Goal: Task Accomplishment & Management: Complete application form

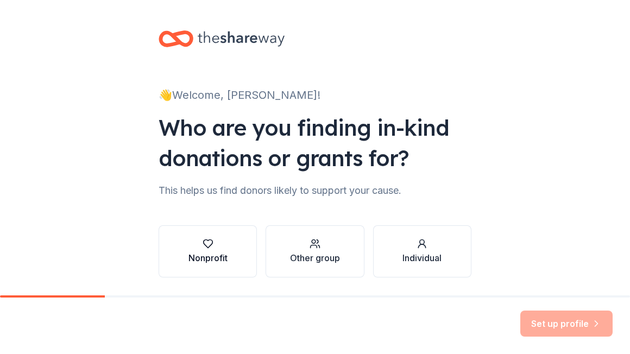
click at [208, 243] on icon "button" at bounding box center [207, 243] width 11 height 11
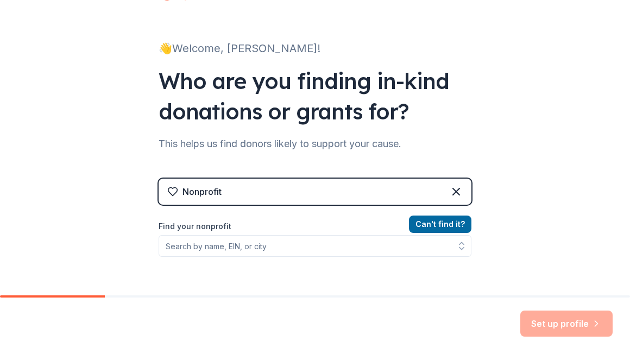
scroll to position [50, 0]
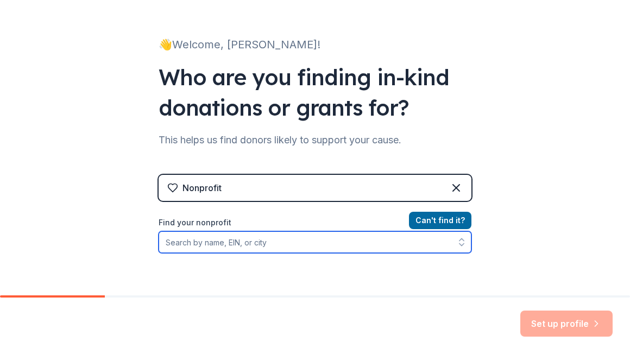
click at [314, 245] on input "Find your nonprofit" at bounding box center [314, 242] width 313 height 22
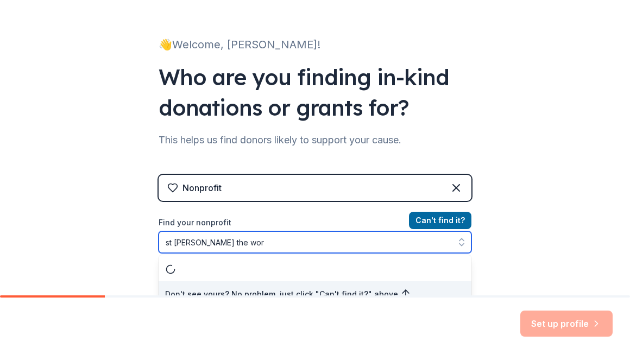
scroll to position [62, 0]
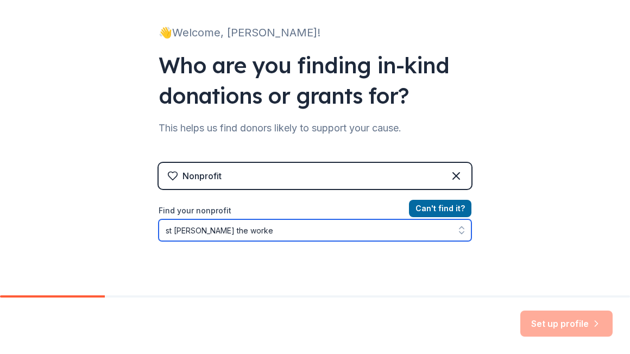
type input "st [PERSON_NAME] the worker"
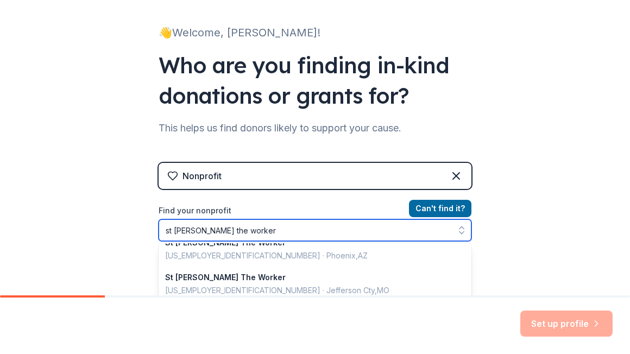
scroll to position [0, 0]
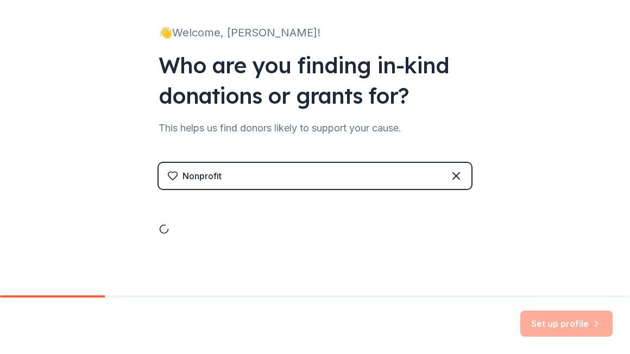
click at [246, 247] on div "Nonprofit" at bounding box center [314, 209] width 313 height 93
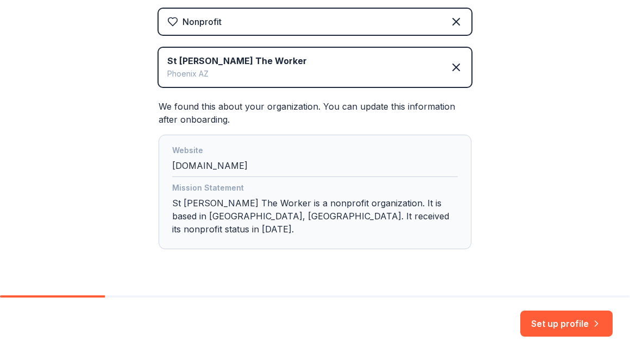
scroll to position [231, 0]
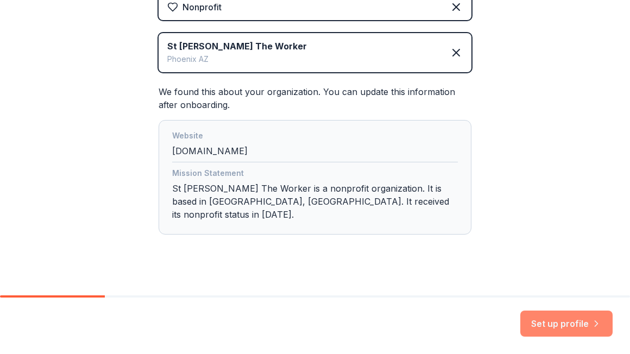
click at [560, 326] on button "Set up profile" at bounding box center [566, 323] width 92 height 26
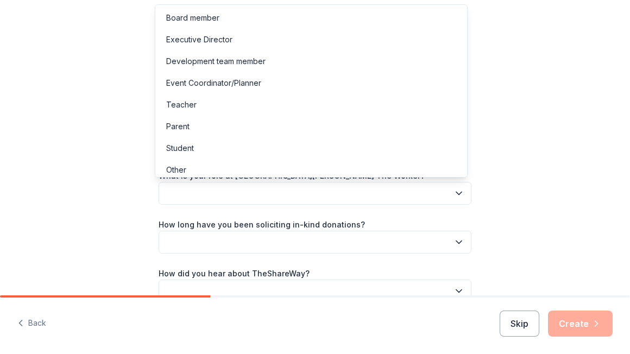
click at [249, 192] on button "button" at bounding box center [314, 193] width 313 height 23
click at [205, 87] on div "Event Coordinator/Planner" at bounding box center [213, 83] width 95 height 13
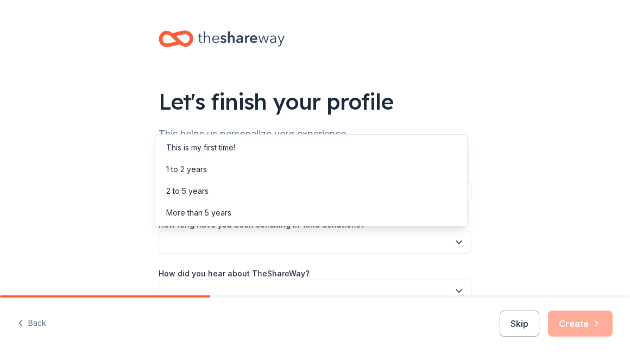
click at [218, 241] on button "button" at bounding box center [314, 242] width 313 height 23
click at [202, 212] on div "More than 5 years" at bounding box center [198, 212] width 65 height 13
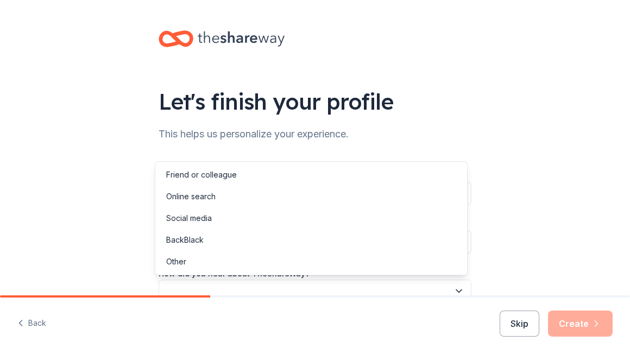
click at [248, 285] on button "button" at bounding box center [314, 290] width 313 height 23
click at [209, 259] on div "Other" at bounding box center [310, 262] width 307 height 22
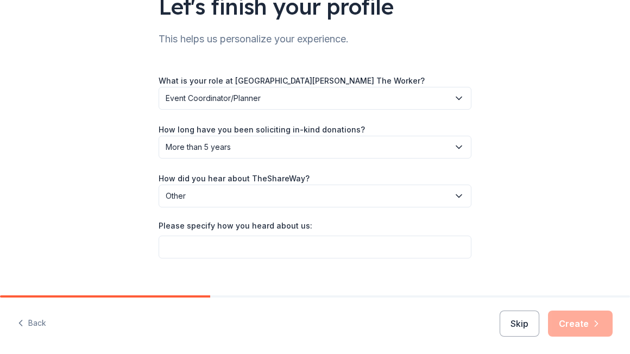
scroll to position [110, 0]
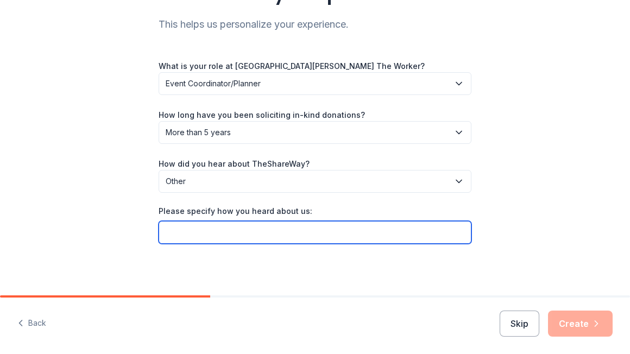
click at [306, 233] on input "Please specify how you heard about us:" at bounding box center [314, 232] width 313 height 23
type input "previous non-profit"
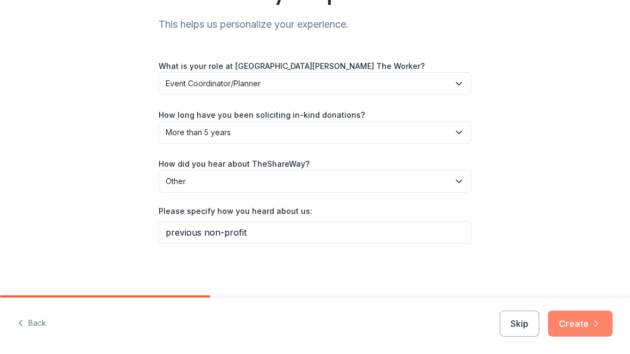
click at [579, 323] on button "Create" at bounding box center [580, 323] width 65 height 26
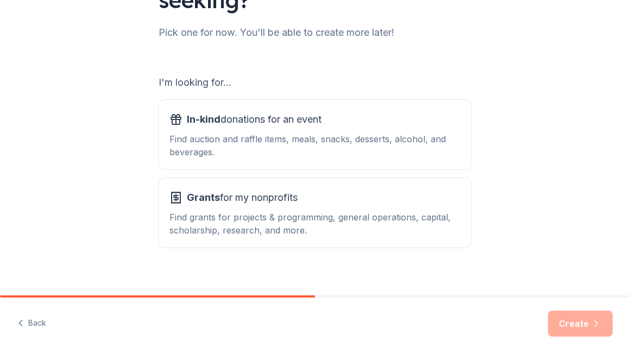
scroll to position [143, 0]
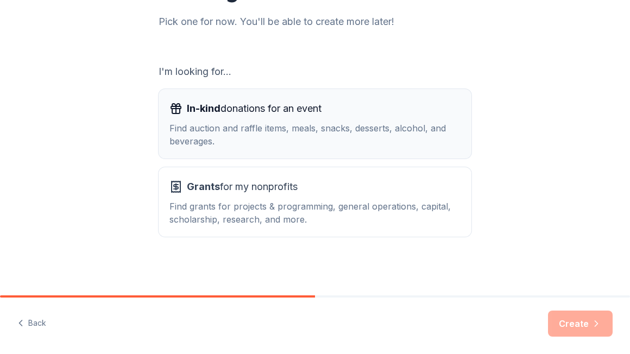
click at [358, 131] on div "Find auction and raffle items, meals, snacks, desserts, alcohol, and beverages." at bounding box center [314, 135] width 291 height 26
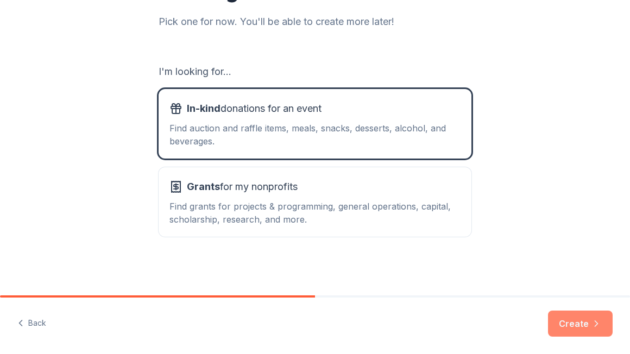
click at [566, 321] on button "Create" at bounding box center [580, 323] width 65 height 26
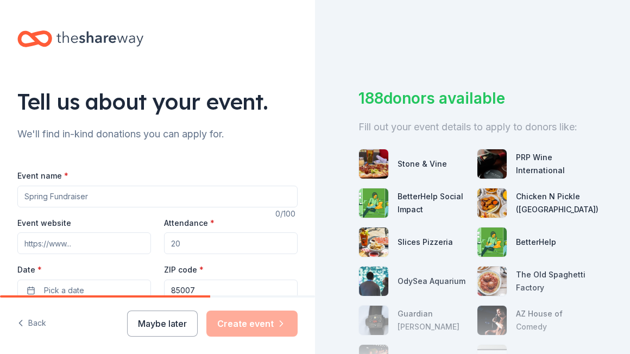
click at [103, 199] on input "Event name *" at bounding box center [157, 197] width 280 height 22
type input "Be the Impact"
click at [72, 244] on input "Event website" at bounding box center [84, 243] width 134 height 22
click at [88, 256] on div "Event website Attendance * Date * Pick a date ZIP code * 85007" at bounding box center [157, 258] width 280 height 85
click at [93, 244] on input "Event website" at bounding box center [84, 243] width 134 height 22
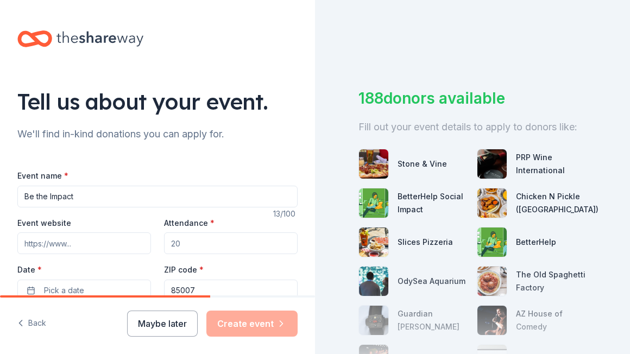
paste input "https://secure.qgiv.com/for/2025betheimpact/event/bti25/"
type input "https://secure.qgiv.com/for/2025betheimpact/event/bti25/"
click at [196, 248] on input "Attendance *" at bounding box center [231, 243] width 134 height 22
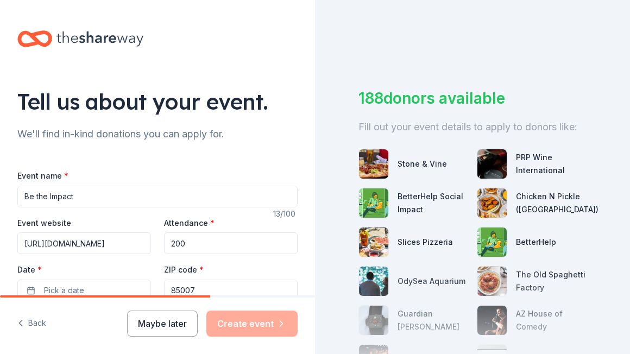
type input "200"
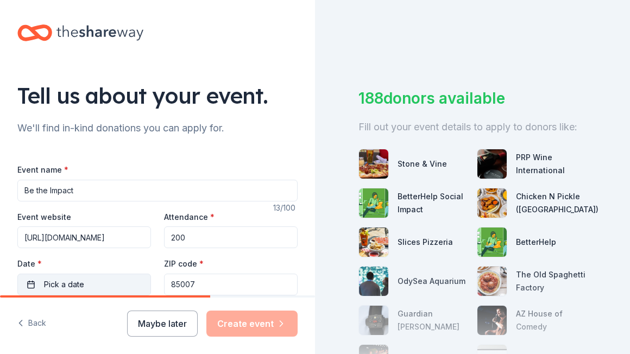
click at [92, 283] on button "Pick a date" at bounding box center [84, 285] width 134 height 22
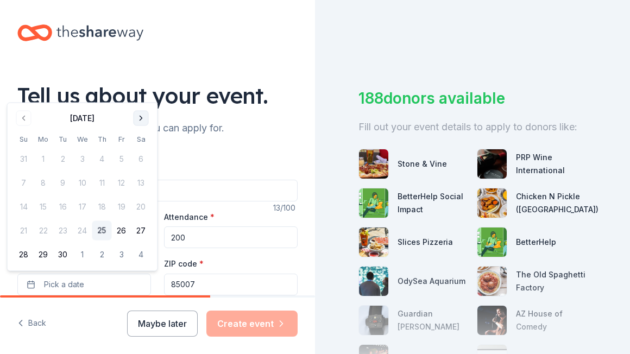
click at [141, 119] on button "Go to next month" at bounding box center [141, 118] width 15 height 15
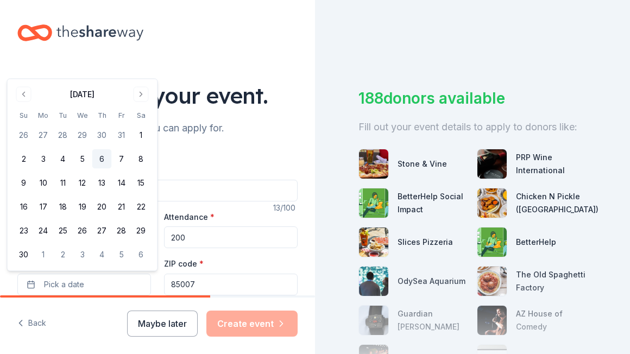
click at [98, 155] on button "6" at bounding box center [102, 159] width 20 height 20
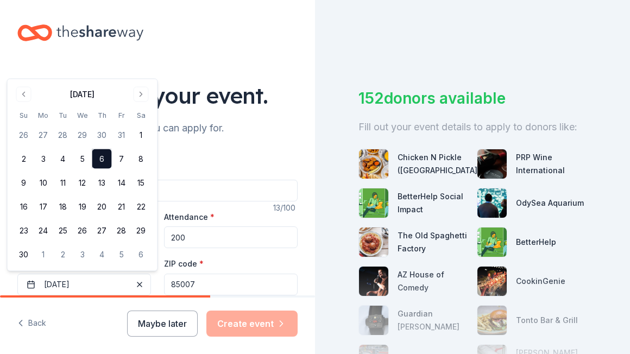
click at [262, 67] on div "Tell us about your event. We'll find in-kind donations you can apply for. Event…" at bounding box center [157, 355] width 315 height 722
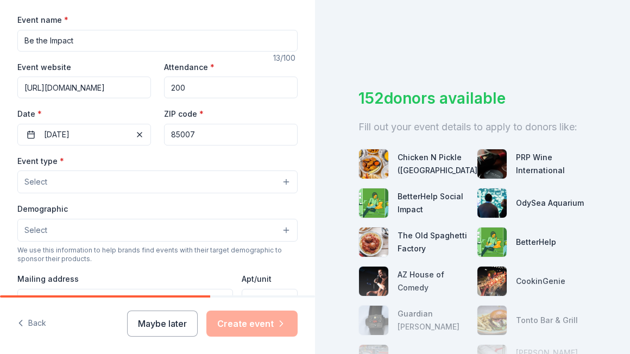
scroll to position [162, 0]
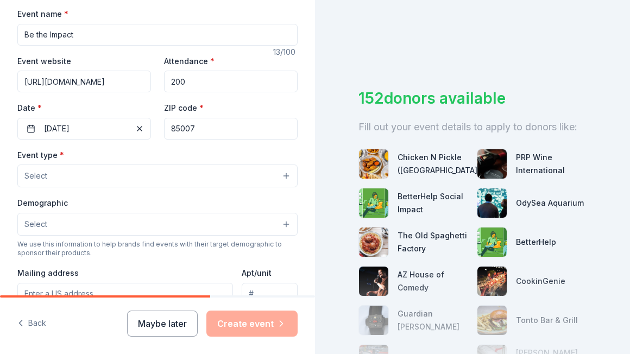
click at [217, 131] on input "85007" at bounding box center [231, 129] width 134 height 22
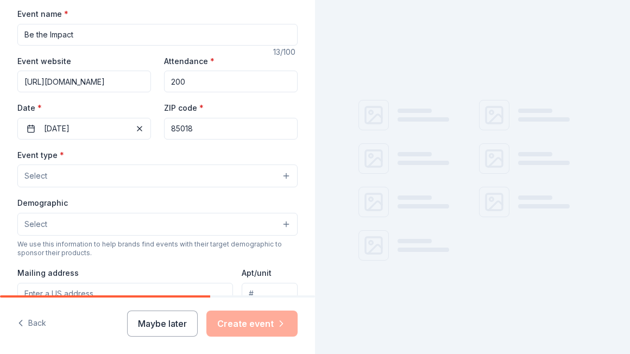
type input "85018"
click at [161, 182] on button "Select" at bounding box center [157, 175] width 280 height 23
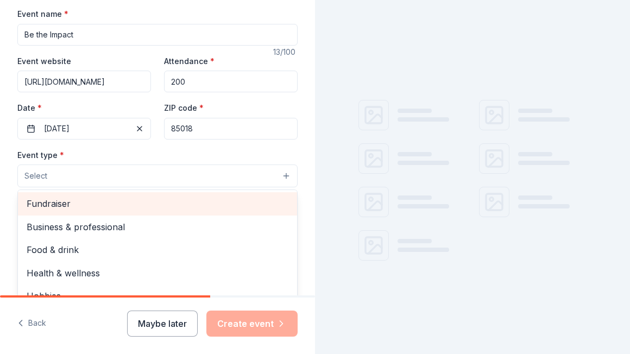
click at [121, 204] on span "Fundraiser" at bounding box center [158, 203] width 262 height 14
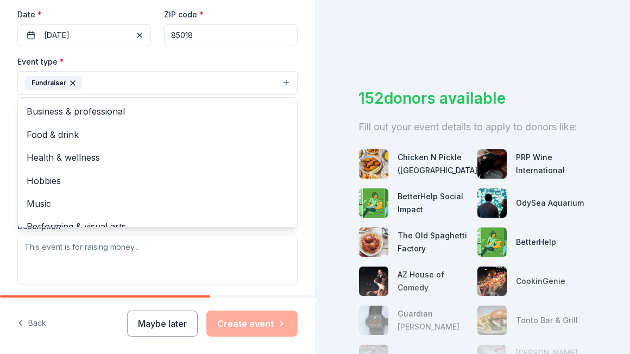
scroll to position [265, 0]
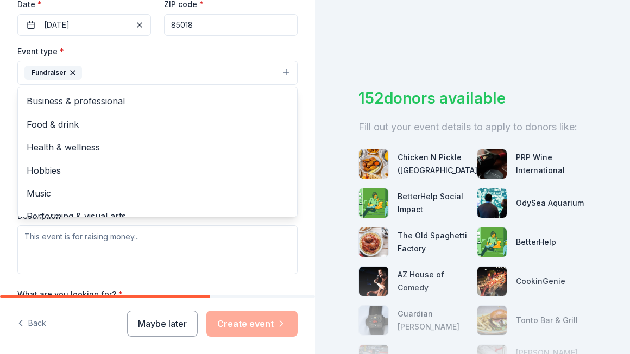
click at [296, 209] on div "Tell us about your event. We'll find in-kind donations you can apply for. Event…" at bounding box center [157, 96] width 315 height 723
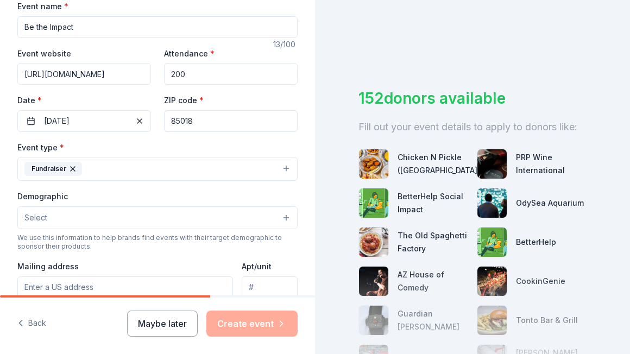
scroll to position [167, 0]
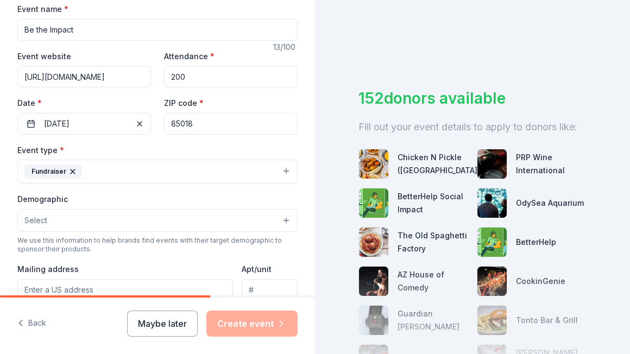
click at [202, 219] on button "Select" at bounding box center [157, 220] width 280 height 23
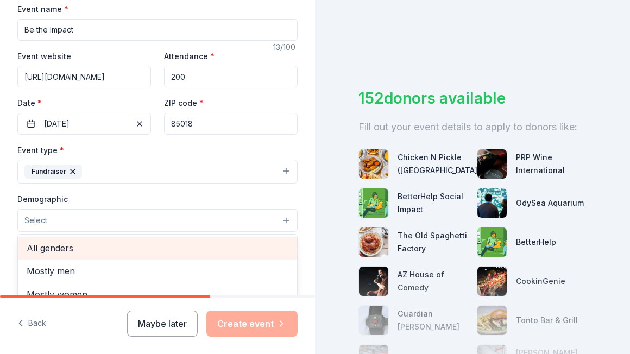
click at [123, 251] on span "All genders" at bounding box center [158, 248] width 262 height 14
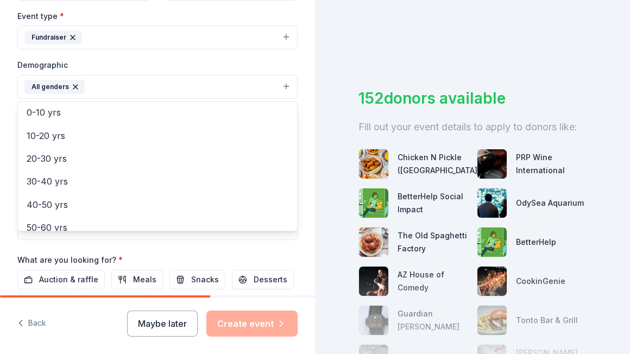
scroll to position [71, 0]
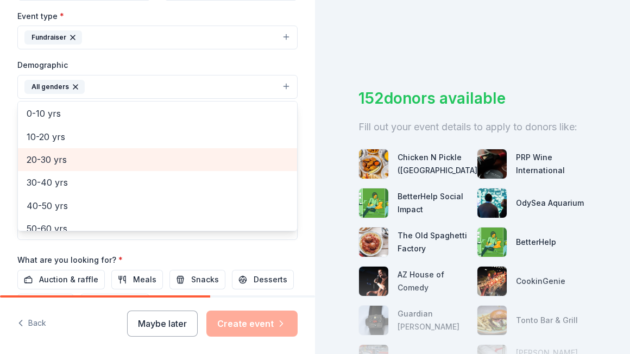
click at [73, 164] on span "20-30 yrs" at bounding box center [158, 160] width 262 height 14
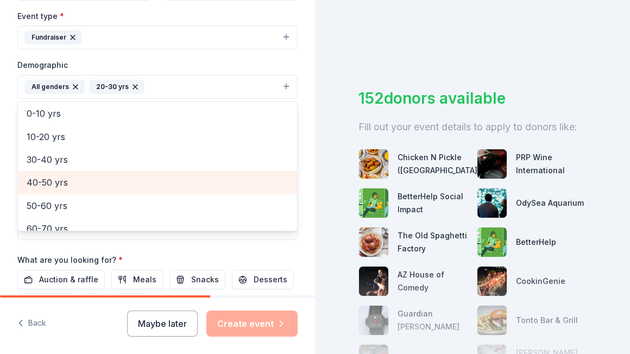
click at [65, 180] on span "40-50 yrs" at bounding box center [158, 182] width 262 height 14
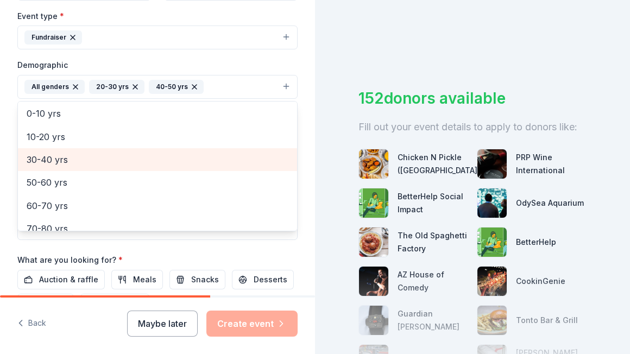
click at [62, 164] on span "30-40 yrs" at bounding box center [158, 160] width 262 height 14
click at [54, 163] on span "50-60 yrs" at bounding box center [158, 160] width 262 height 14
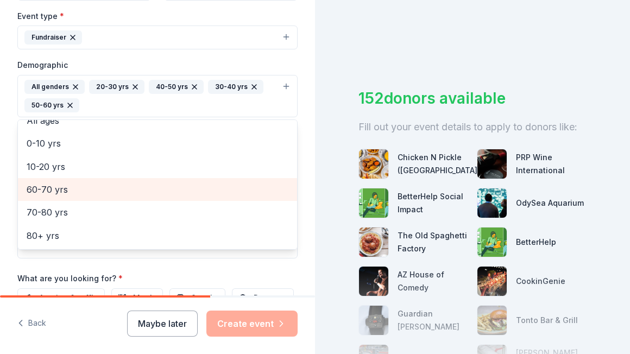
click at [54, 184] on span "60-70 yrs" at bounding box center [158, 189] width 262 height 14
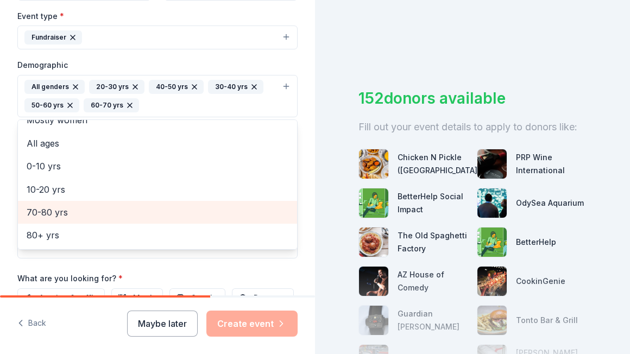
click at [54, 210] on span "70-80 yrs" at bounding box center [158, 212] width 262 height 14
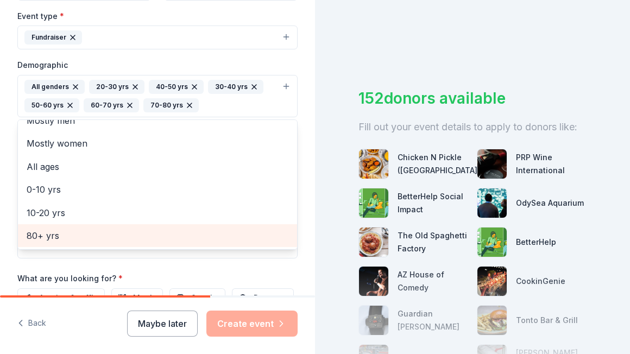
click at [49, 230] on span "80+ yrs" at bounding box center [158, 235] width 262 height 14
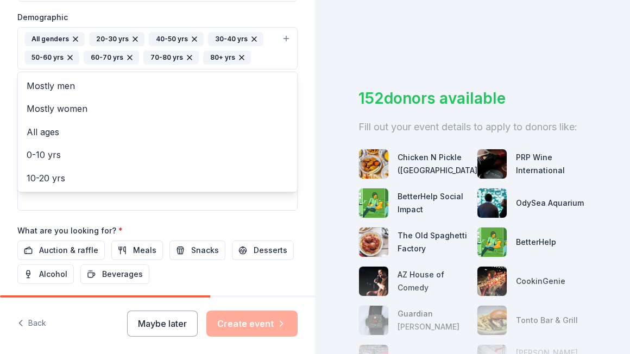
scroll to position [350, 0]
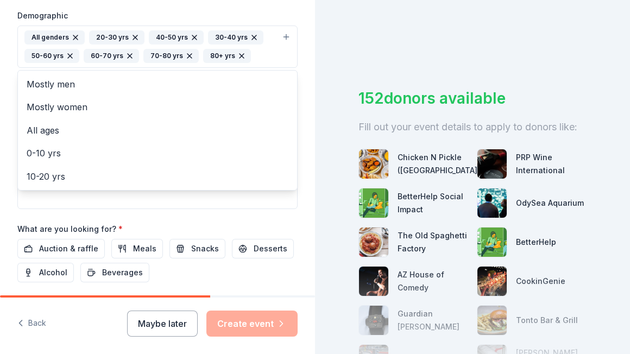
click at [303, 186] on div "Tell us about your event. We'll find in-kind donations you can apply for. Event…" at bounding box center [157, 21] width 315 height 743
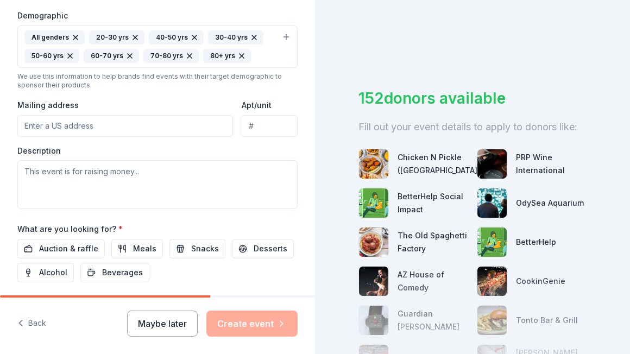
click at [155, 130] on input "Mailing address" at bounding box center [124, 126] width 215 height 22
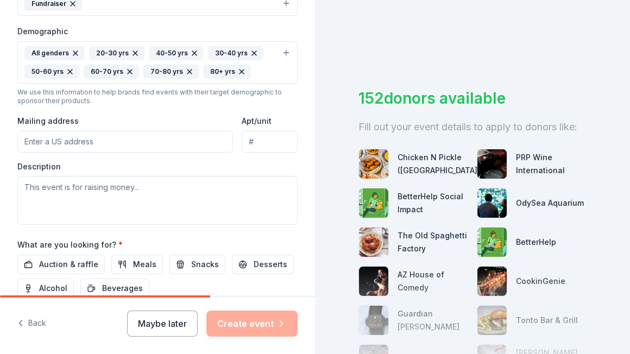
scroll to position [338, 0]
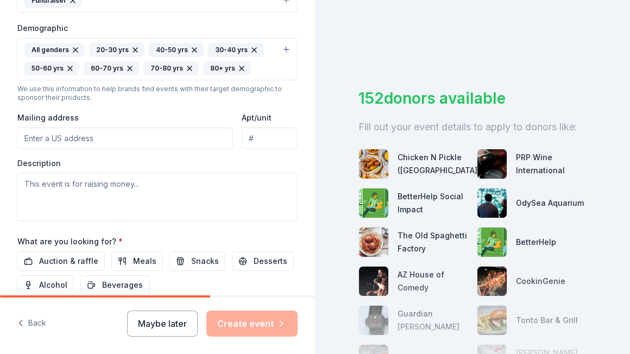
click at [186, 143] on input "Mailing address" at bounding box center [124, 139] width 215 height 22
type input "382 East Palm Lane, Phoenix, AZ, 85004"
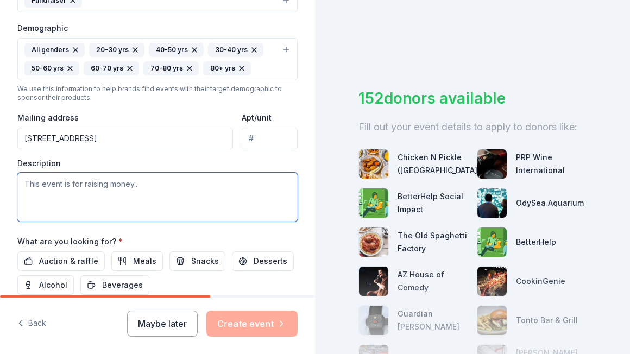
click at [81, 188] on textarea at bounding box center [157, 197] width 280 height 49
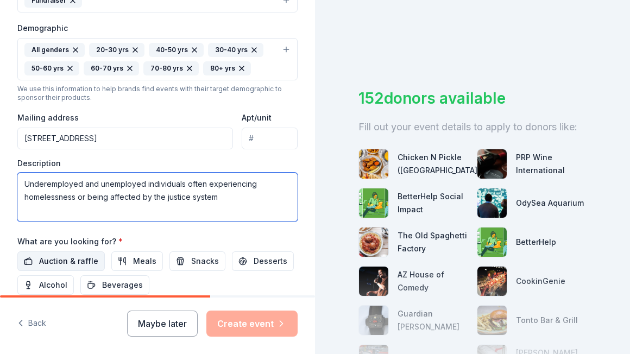
type textarea "Underemployed and unemployed individuals often experiencing homelessness or bei…"
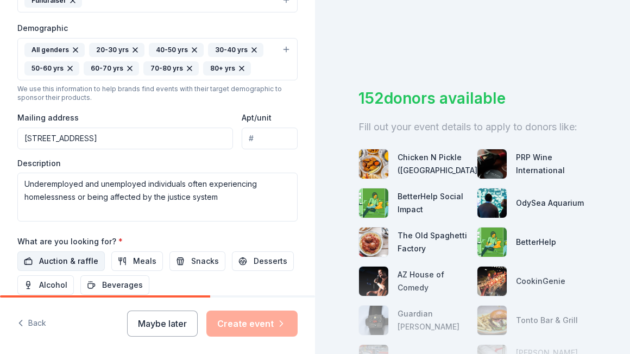
click at [55, 258] on span "Auction & raffle" at bounding box center [68, 261] width 59 height 13
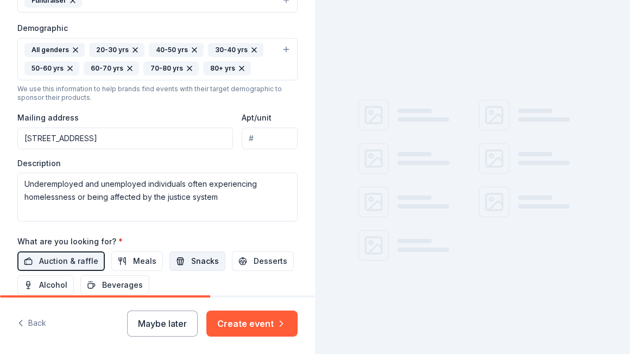
click at [194, 264] on span "Snacks" at bounding box center [205, 261] width 28 height 13
click at [60, 284] on span "Alcohol" at bounding box center [53, 284] width 28 height 13
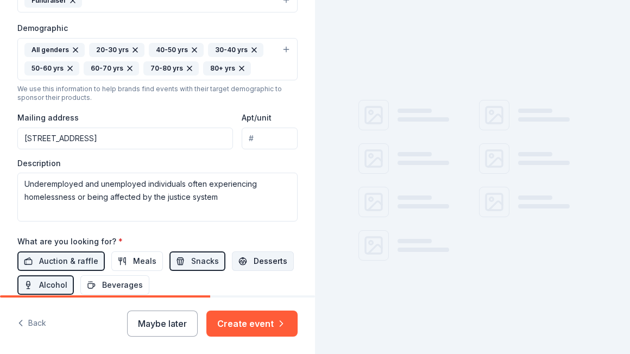
click at [253, 262] on span "Desserts" at bounding box center [270, 261] width 34 height 13
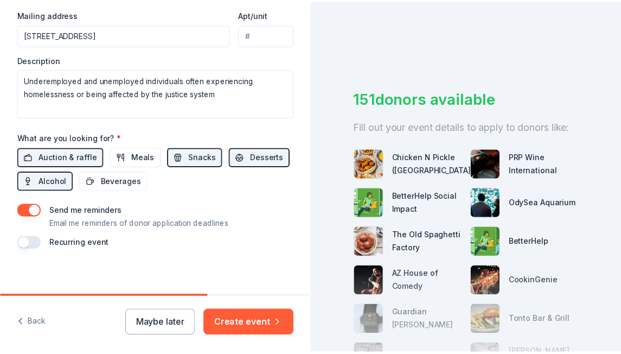
scroll to position [448, 0]
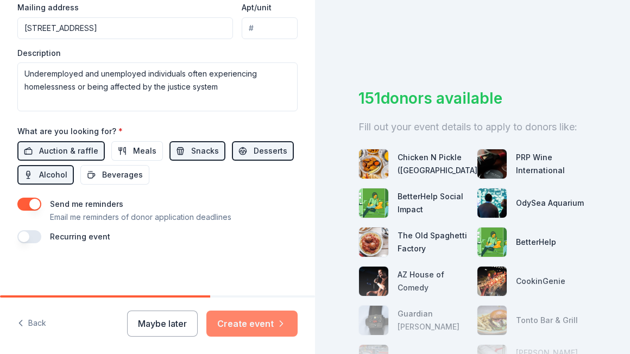
click at [252, 325] on button "Create event" at bounding box center [251, 323] width 91 height 26
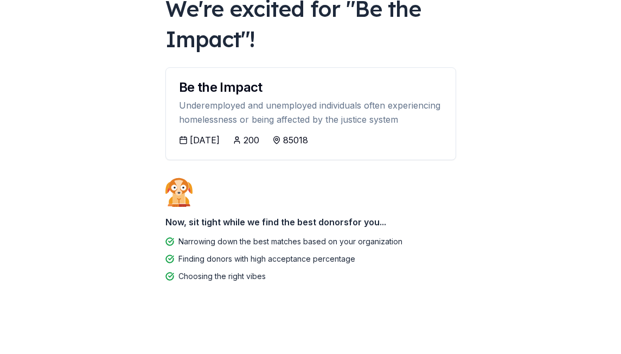
scroll to position [76, 0]
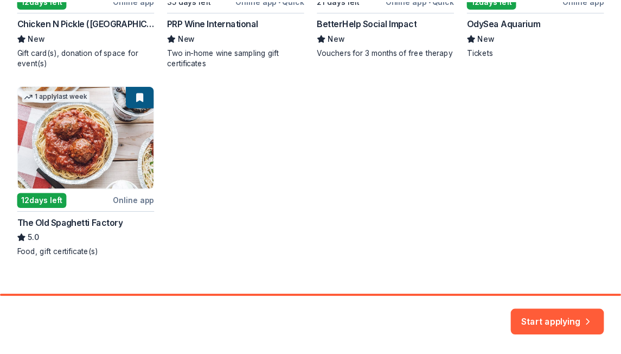
scroll to position [351, 0]
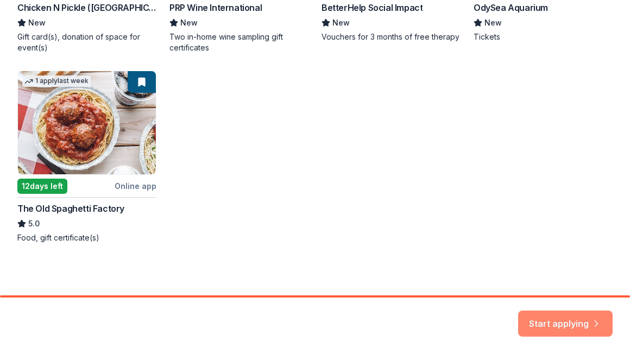
click at [557, 317] on button "Start applying" at bounding box center [565, 317] width 94 height 26
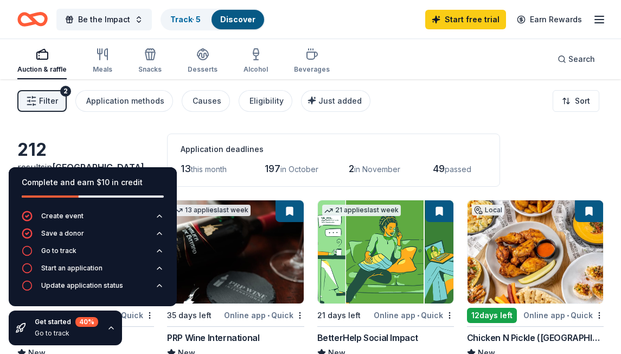
click at [369, 26] on div "Be the Impact Track · 5 Discover Start free trial Earn Rewards" at bounding box center [310, 20] width 587 height 26
click at [94, 147] on div "212 results in Phoenix, AZ Application deadlines 13 this month 197 in October 2…" at bounding box center [310, 160] width 587 height 53
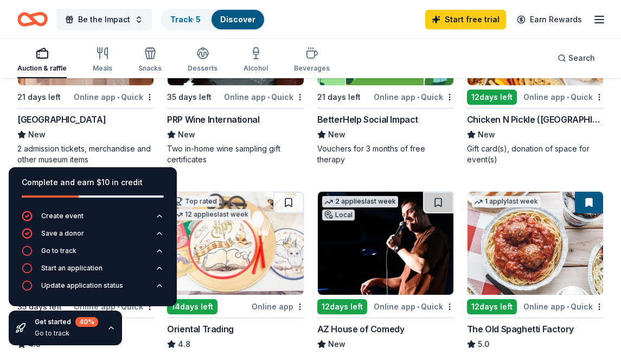
scroll to position [210, 0]
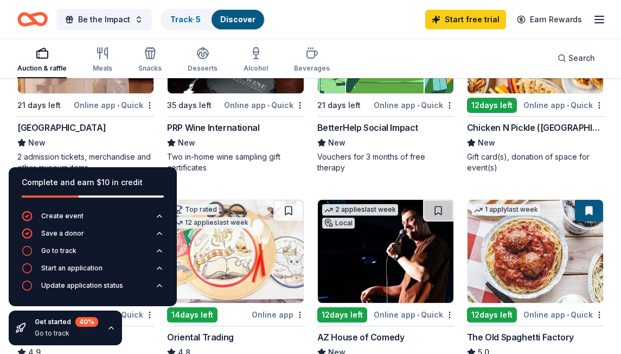
drag, startPoint x: 626, startPoint y: 18, endPoint x: 646, endPoint y: 69, distance: 54.1
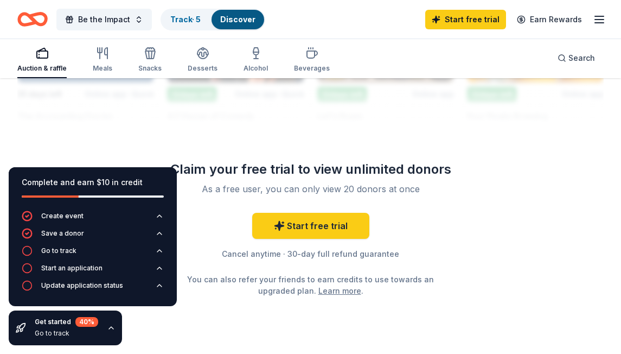
scroll to position [1304, 0]
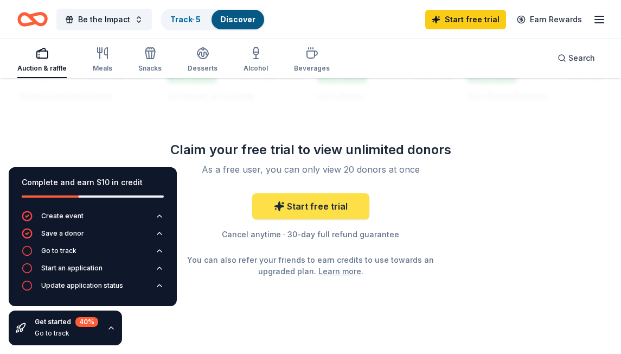
click at [308, 214] on link "Start free trial" at bounding box center [310, 206] width 117 height 26
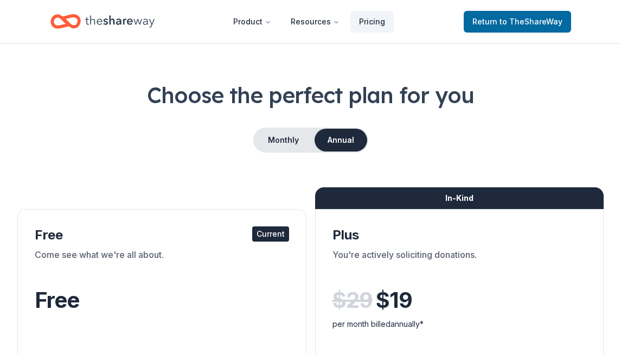
scroll to position [21, 0]
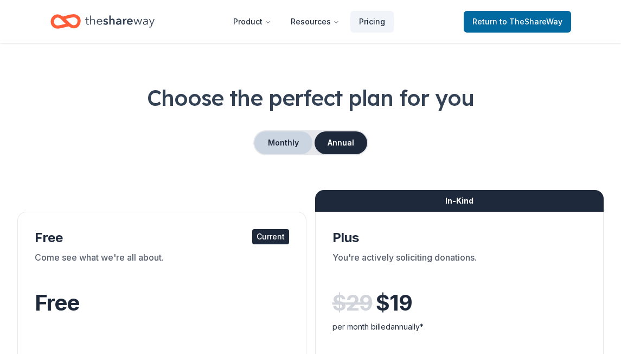
click at [290, 142] on button "Monthly" at bounding box center [284, 142] width 58 height 23
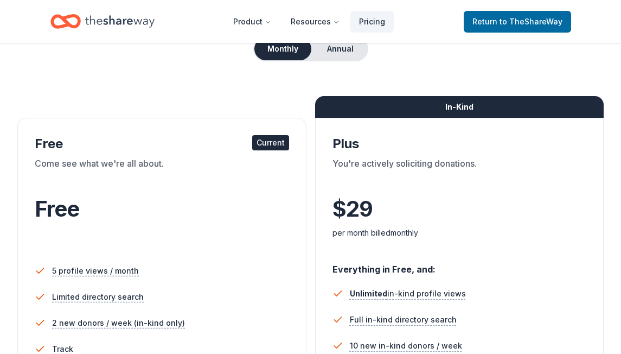
scroll to position [0, 0]
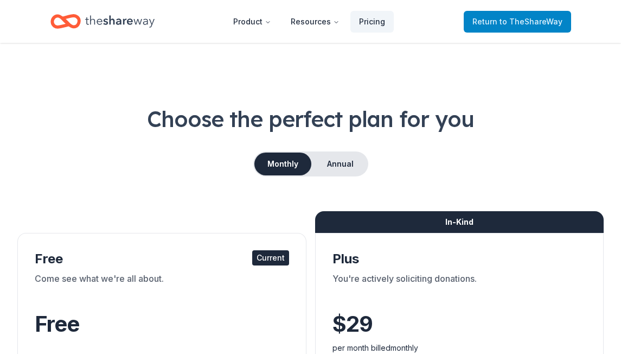
click at [514, 21] on span "to TheShareWay" at bounding box center [531, 21] width 63 height 9
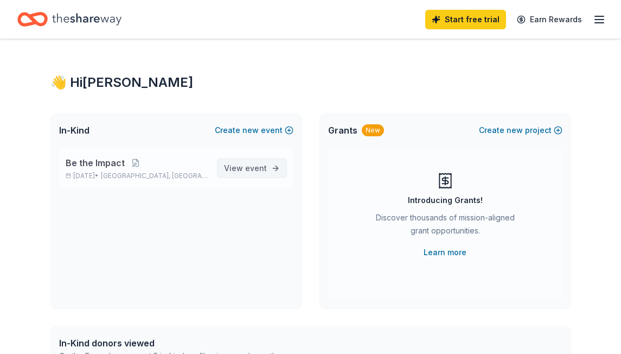
click at [271, 168] on link "View event" at bounding box center [252, 168] width 70 height 20
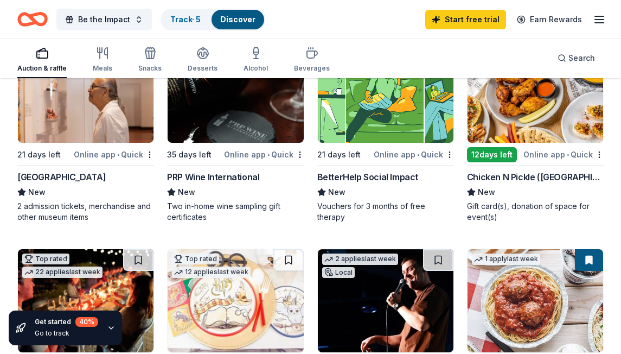
scroll to position [119, 0]
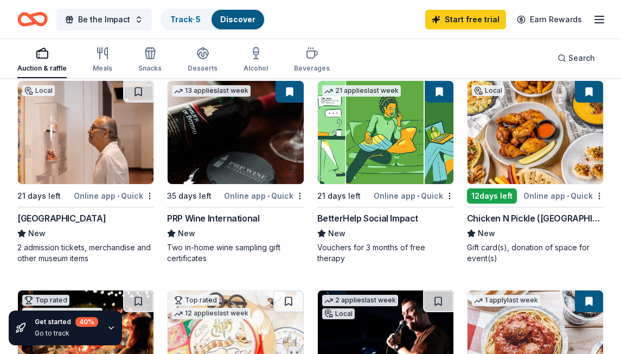
click at [96, 134] on img at bounding box center [86, 132] width 136 height 103
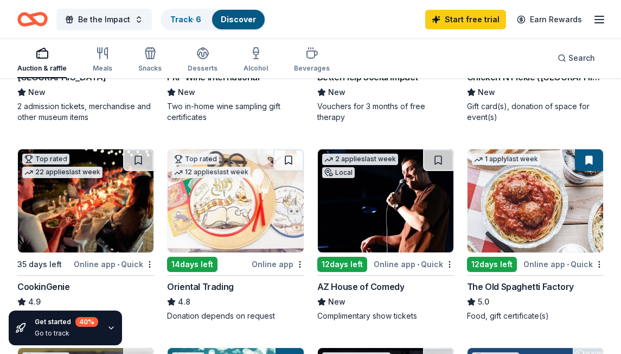
scroll to position [259, 0]
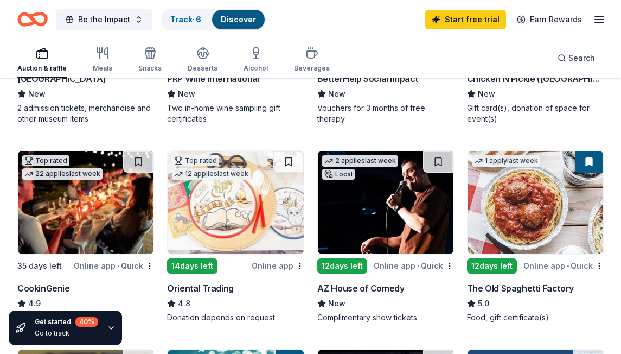
click at [80, 200] on img at bounding box center [86, 202] width 136 height 103
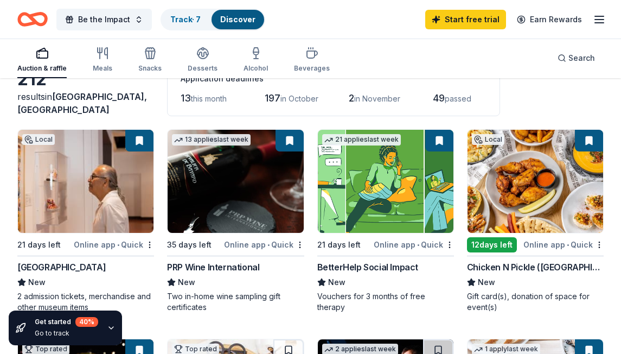
scroll to position [90, 0]
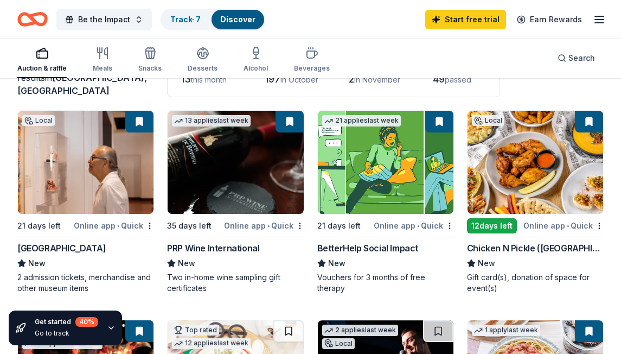
click at [497, 150] on img at bounding box center [536, 162] width 136 height 103
click at [593, 123] on button at bounding box center [589, 122] width 28 height 22
click at [587, 122] on button at bounding box center [589, 122] width 28 height 22
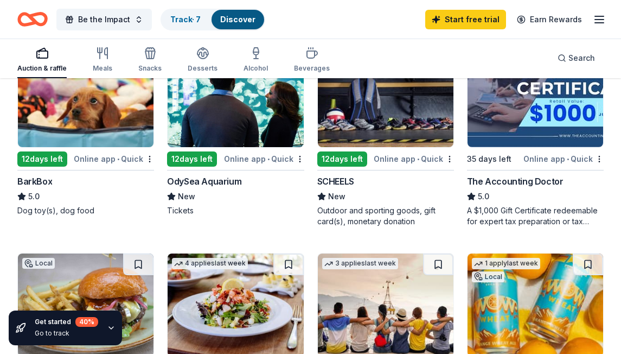
scroll to position [586, 0]
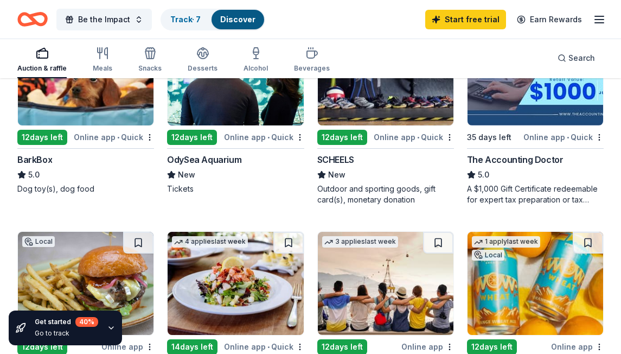
click at [508, 280] on img at bounding box center [536, 283] width 136 height 103
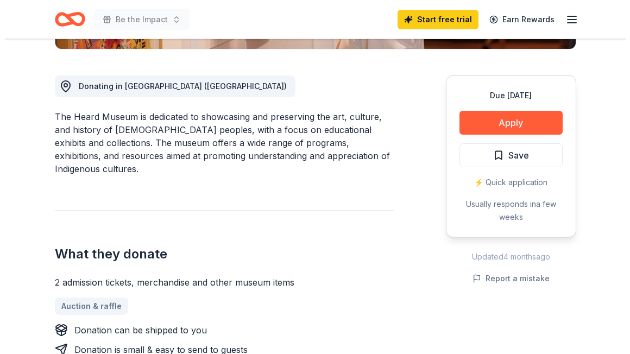
scroll to position [271, 0]
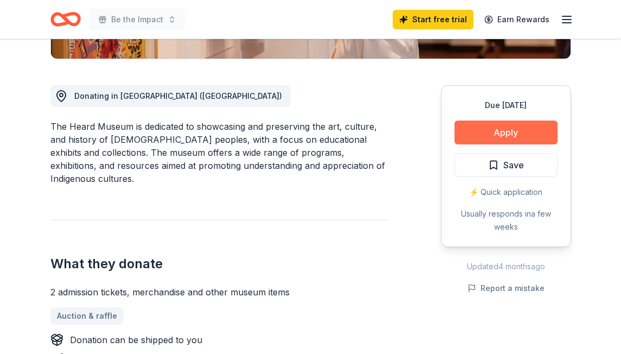
click at [502, 130] on button "Apply" at bounding box center [506, 132] width 103 height 24
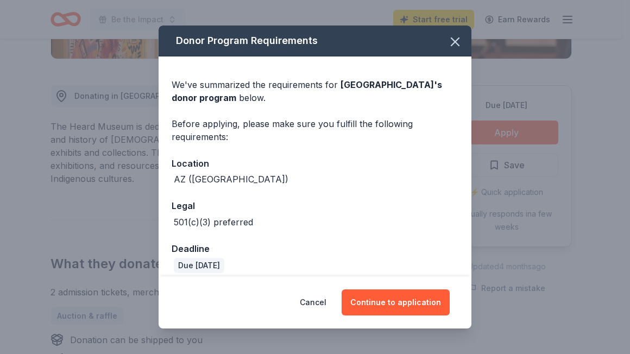
scroll to position [10, 0]
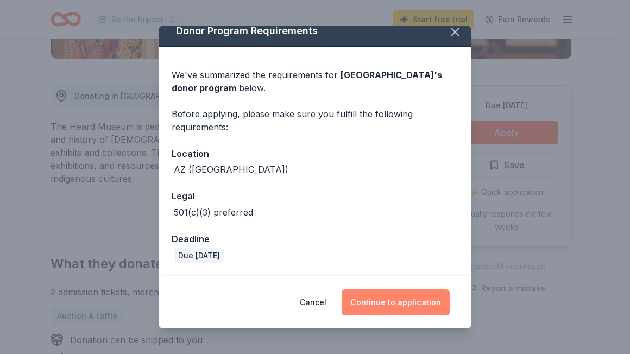
click at [368, 301] on button "Continue to application" at bounding box center [395, 302] width 108 height 26
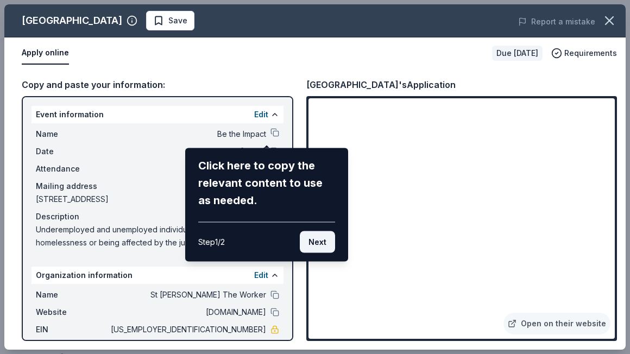
click at [316, 243] on button "Next" at bounding box center [317, 242] width 35 height 22
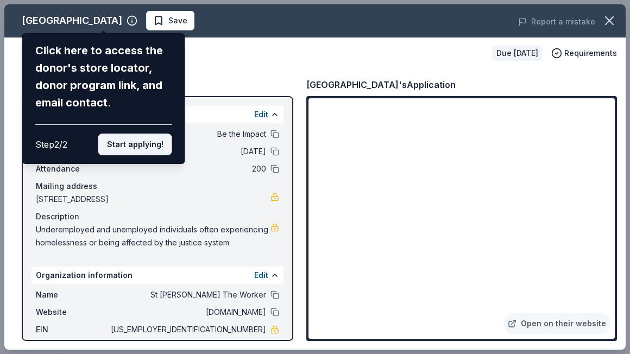
click at [130, 148] on button "Start applying!" at bounding box center [135, 145] width 74 height 22
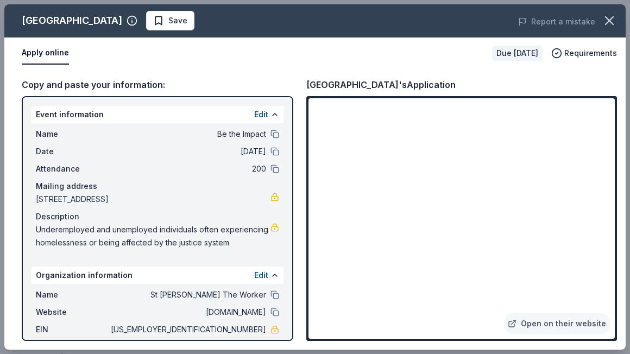
click at [253, 288] on div "Heard Museum Save Report a mistake Apply online Due in 21 days Requirements Cop…" at bounding box center [314, 176] width 621 height 345
click at [266, 289] on div "Heard Museum Save Report a mistake Apply online Due in 21 days Requirements Cop…" at bounding box center [314, 176] width 621 height 345
click at [266, 327] on div "Heard Museum Save Report a mistake Apply online Due in 21 days Requirements Cop…" at bounding box center [314, 176] width 621 height 345
click at [224, 307] on div "Heard Museum Save Report a mistake Apply online Due in 21 days Requirements Cop…" at bounding box center [314, 176] width 621 height 345
click at [253, 288] on div "Heard Museum Save Report a mistake Apply online Due in 21 days Requirements Cop…" at bounding box center [314, 176] width 621 height 345
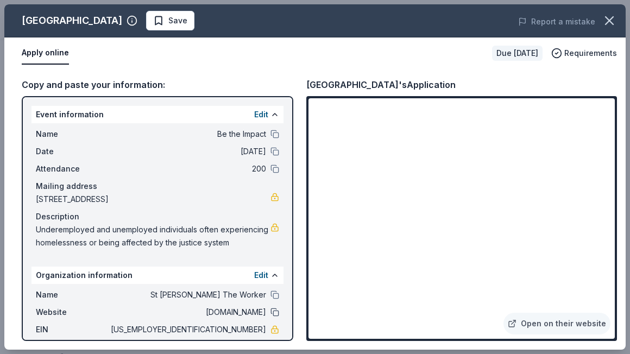
click at [270, 316] on button at bounding box center [274, 312] width 9 height 9
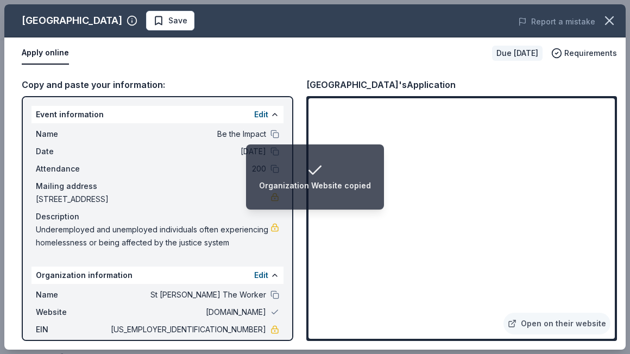
click at [238, 301] on span "St [PERSON_NAME] The Worker" at bounding box center [187, 294] width 157 height 13
click at [254, 282] on button "Edit" at bounding box center [261, 275] width 14 height 13
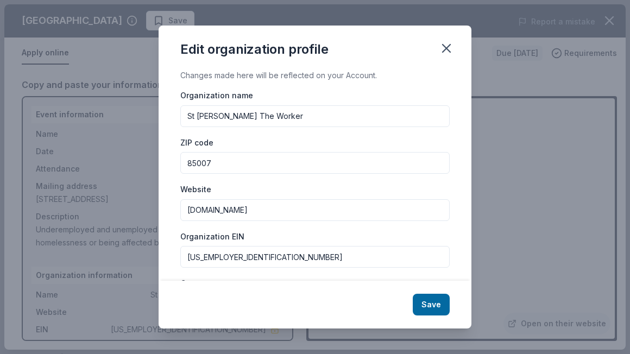
drag, startPoint x: 244, startPoint y: 211, endPoint x: 131, endPoint y: 216, distance: 113.6
click at [131, 216] on div "Edit organization profile Changes made here will be reflected on your Account. …" at bounding box center [315, 177] width 630 height 354
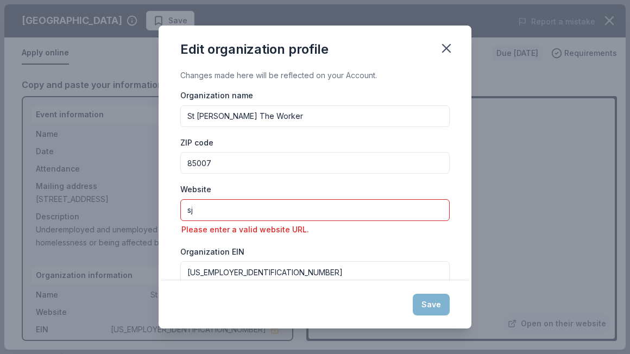
type input "s"
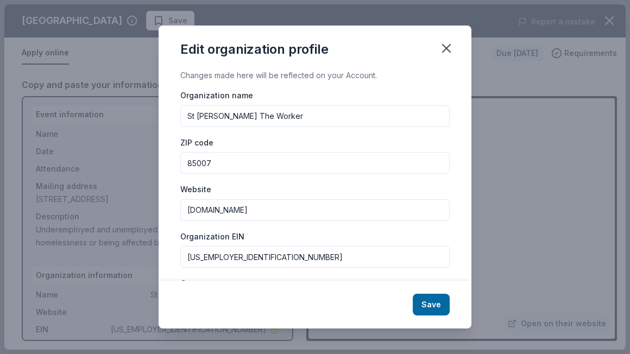
type input "[DOMAIN_NAME]"
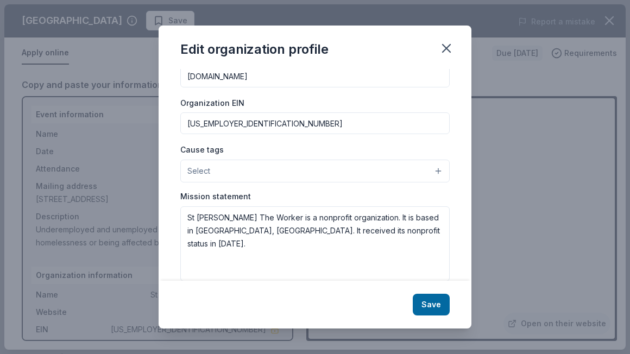
scroll to position [151, 0]
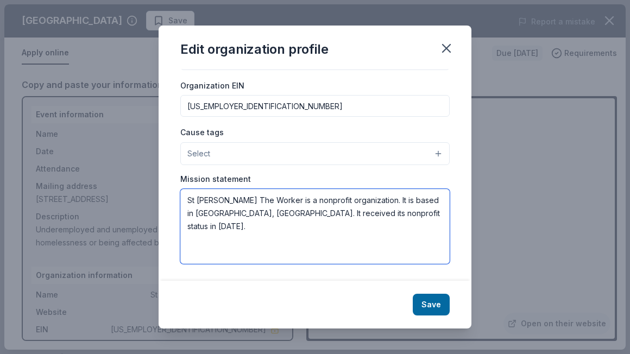
drag, startPoint x: 378, startPoint y: 214, endPoint x: 180, endPoint y: 201, distance: 199.1
click at [180, 201] on textarea "St Joseph The Worker is a nonprofit organization. It is based in Phoenix, AZ. I…" at bounding box center [314, 226] width 269 height 75
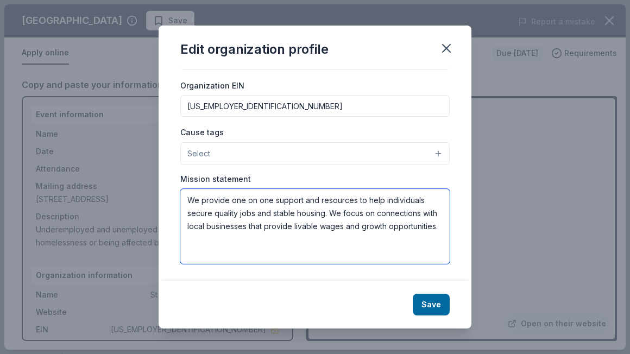
type textarea "We provide one on one support and resources to help individuals secure quality …"
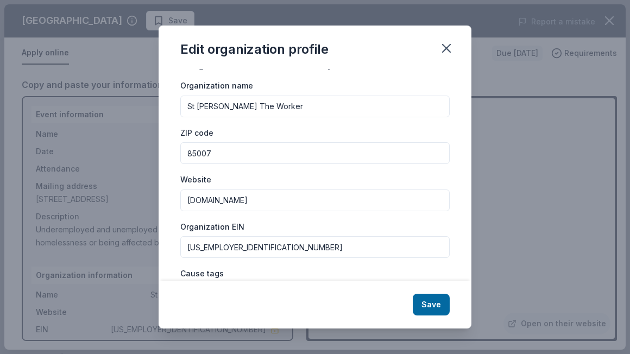
scroll to position [0, 0]
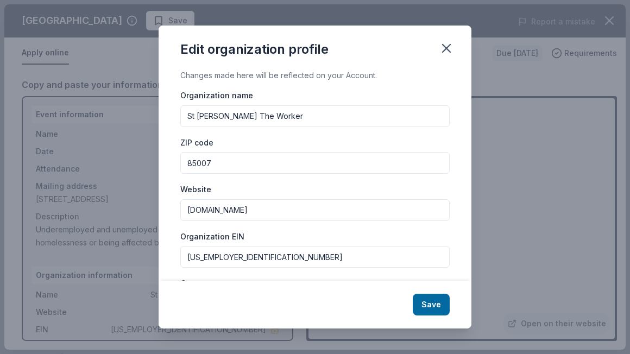
click at [265, 170] on input "85007" at bounding box center [314, 163] width 269 height 22
type input "85004"
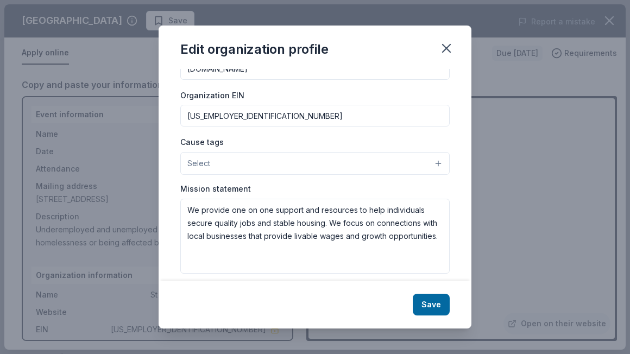
scroll to position [151, 0]
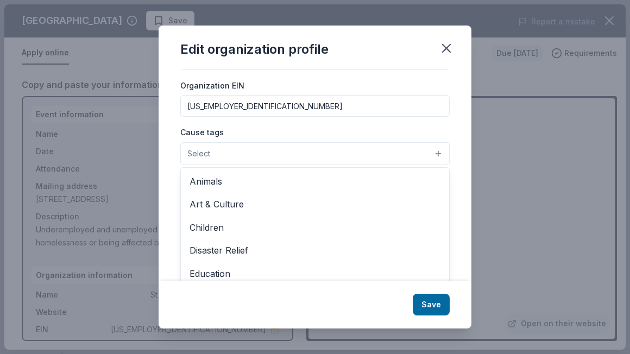
click at [429, 155] on button "Select" at bounding box center [314, 153] width 269 height 23
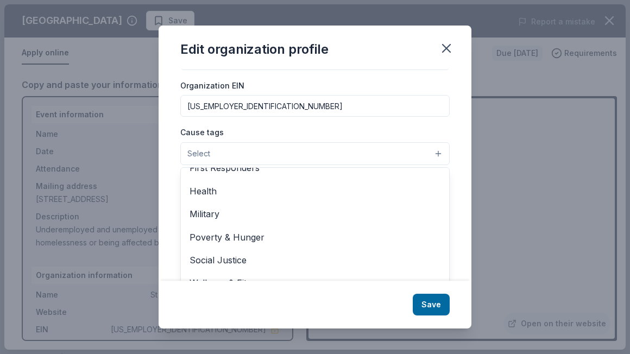
scroll to position [168, 0]
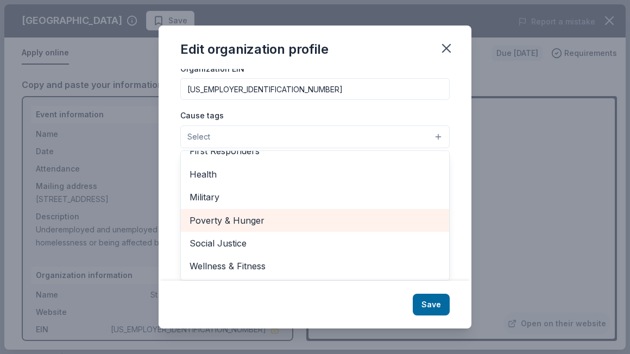
click at [250, 221] on span "Poverty & Hunger" at bounding box center [314, 220] width 251 height 14
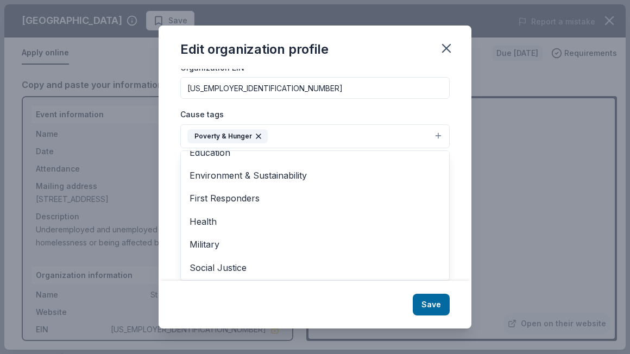
scroll to position [128, 0]
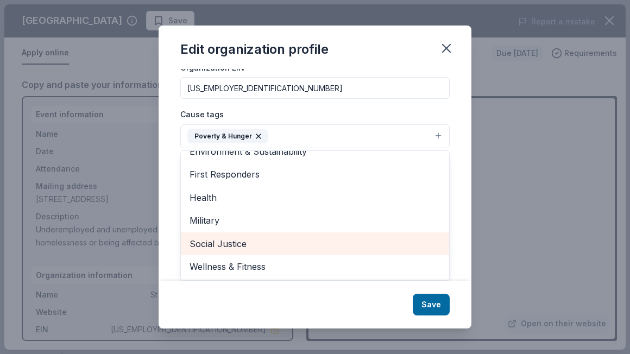
click at [239, 242] on span "Social Justice" at bounding box center [314, 244] width 251 height 14
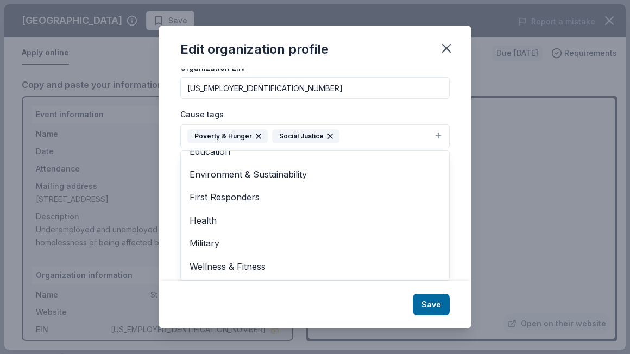
click at [436, 301] on div "Edit organization profile Changes made here will be reflected on your Account. …" at bounding box center [314, 177] width 313 height 303
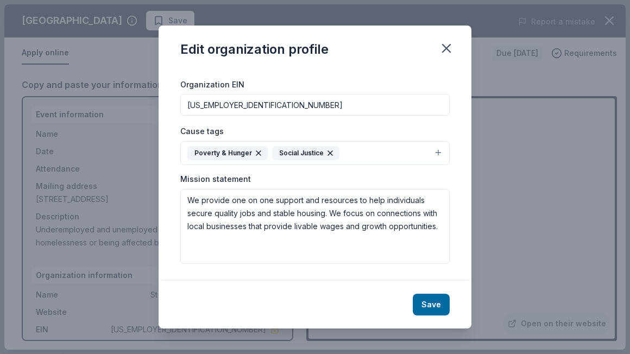
scroll to position [152, 0]
click at [430, 302] on button "Save" at bounding box center [430, 305] width 37 height 22
click at [430, 302] on div "Save" at bounding box center [314, 305] width 313 height 48
click at [447, 50] on icon "button" at bounding box center [446, 48] width 15 height 15
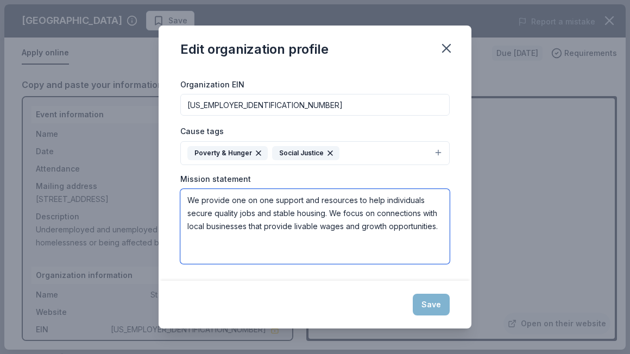
click at [367, 237] on textarea "We provide one on one support and resources to help individuals secure quality …" at bounding box center [314, 226] width 269 height 75
click at [325, 204] on textarea "We provide one on one support and resources to help individuals secure quality …" at bounding box center [314, 226] width 269 height 75
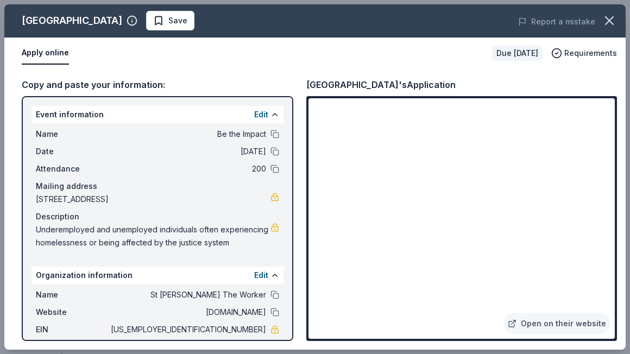
drag, startPoint x: 592, startPoint y: 312, endPoint x: 594, endPoint y: 339, distance: 26.7
click at [594, 339] on div "Open on their website" at bounding box center [461, 218] width 310 height 245
click at [153, 18] on span "Save" at bounding box center [170, 20] width 34 height 13
click at [611, 22] on icon "button" at bounding box center [608, 20] width 15 height 15
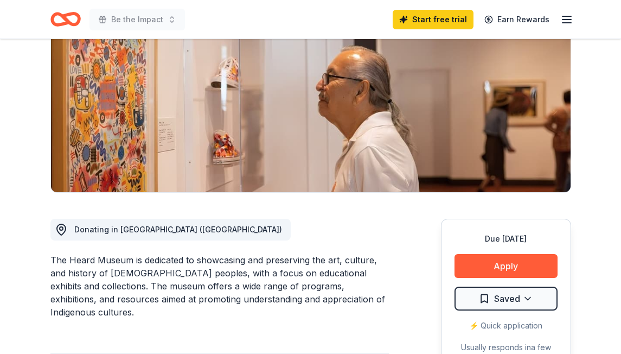
scroll to position [0, 0]
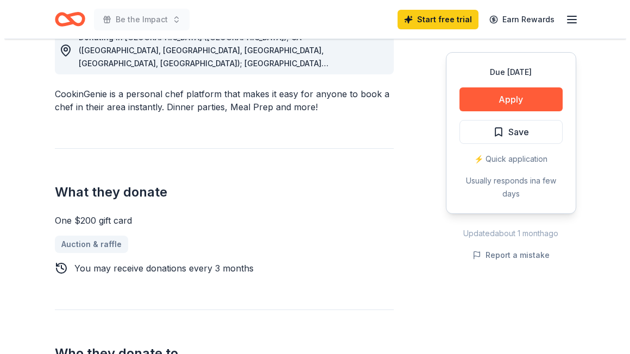
scroll to position [310, 0]
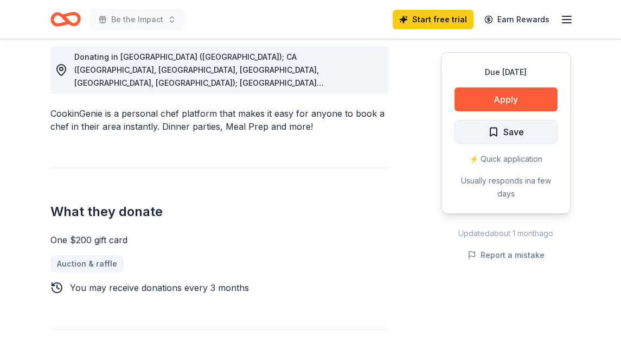
click at [495, 134] on span "Save" at bounding box center [506, 132] width 36 height 14
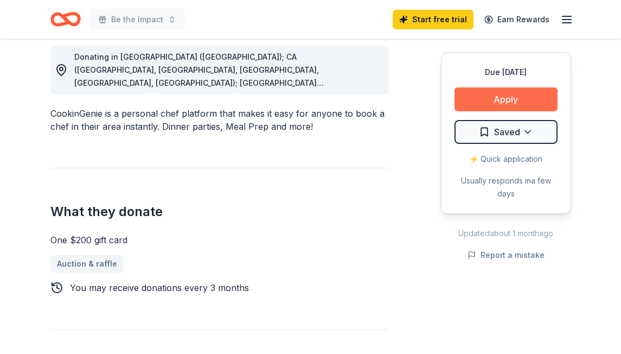
click at [501, 104] on button "Apply" at bounding box center [506, 99] width 103 height 24
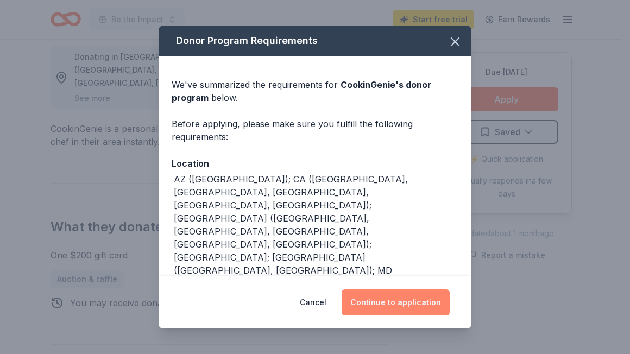
click at [379, 297] on button "Continue to application" at bounding box center [395, 302] width 108 height 26
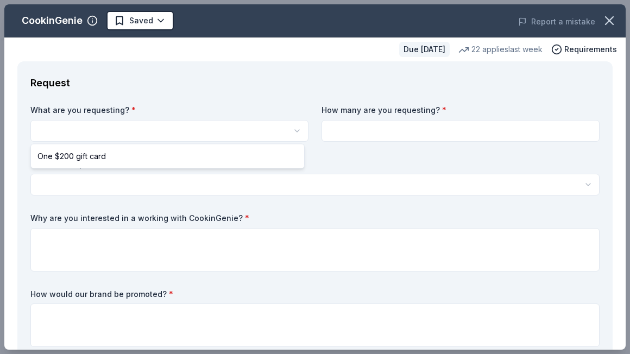
scroll to position [0, 0]
click at [162, 132] on html "Be the Impact Saved Apply Due in 35 days Share CookinGenie 4.9 • 8 reviews 22 a…" at bounding box center [315, 177] width 630 height 354
select select "One $200 gift card"
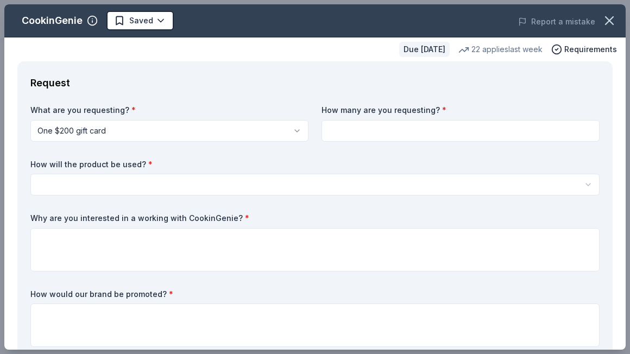
click at [355, 136] on input at bounding box center [460, 131] width 278 height 22
type input "1"
click at [180, 184] on html "Be the Impact Saved Apply Due in 35 days Share CookinGenie 4.9 • 8 reviews 22 a…" at bounding box center [315, 177] width 630 height 354
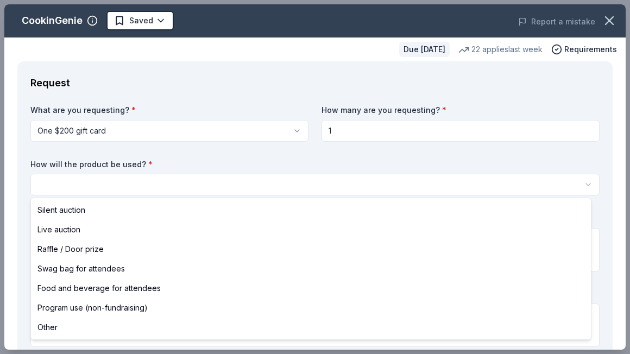
select select "raffleDoorPrize"
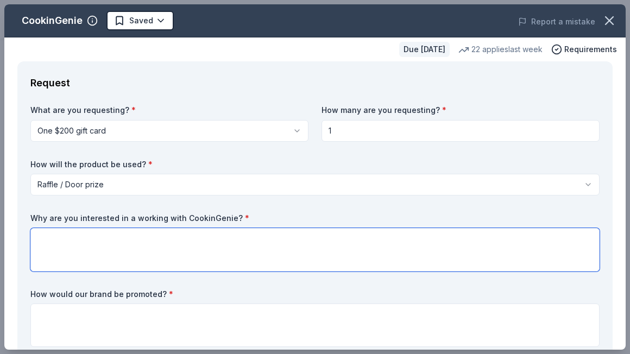
click at [112, 242] on textarea at bounding box center [314, 249] width 569 height 43
click at [333, 238] on textarea "We love to offer unique opportunities to our donors to help create fundraising …" at bounding box center [314, 249] width 569 height 43
click at [333, 240] on textarea "We love to offer unique opportunities to our donors to help create fundraising …" at bounding box center [314, 249] width 569 height 43
click at [363, 242] on textarea "We love to offer unique opportunities to our donors to help create fundraising …" at bounding box center [314, 249] width 569 height 43
click at [386, 244] on textarea "We love to offer unique opportunities to our donors to help create fundraising …" at bounding box center [314, 249] width 569 height 43
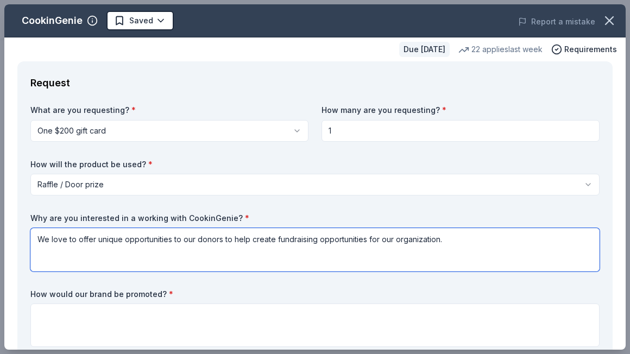
type textarea "We love to offer unique opportunities to our donors to help create fundraising …"
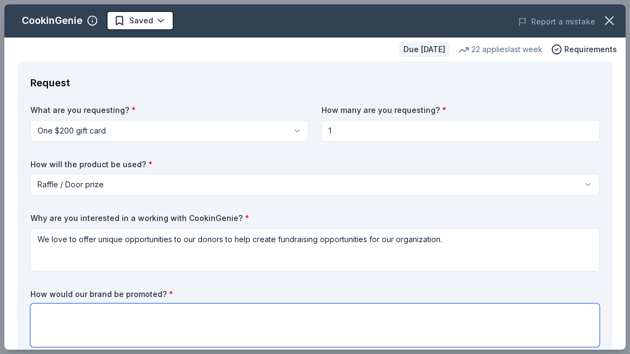
click at [101, 322] on textarea at bounding box center [314, 324] width 569 height 43
type textarea "We would feature the name on our event collateral."
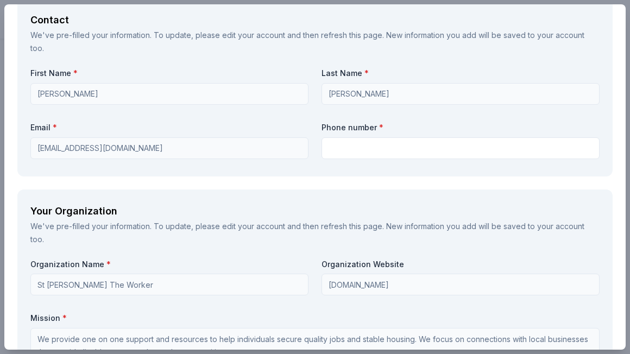
scroll to position [779, 0]
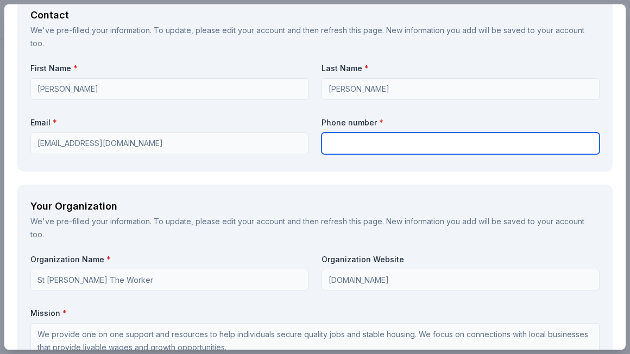
click at [408, 147] on input "text" at bounding box center [460, 143] width 278 height 22
type input "602-299-0199"
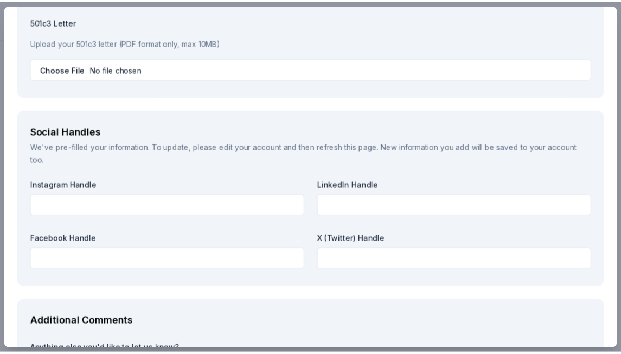
scroll to position [1328, 0]
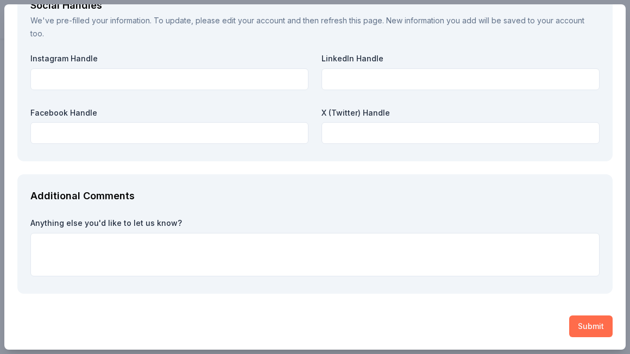
click at [585, 321] on button "Submit" at bounding box center [590, 326] width 43 height 22
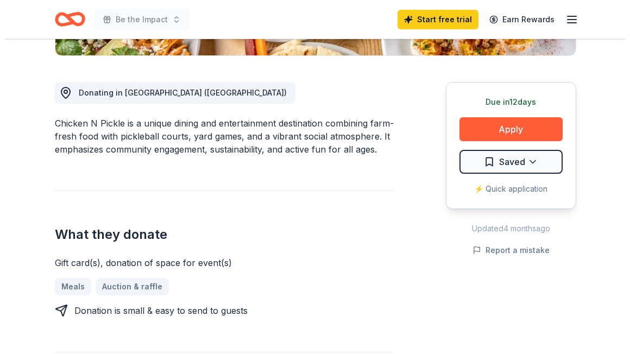
scroll to position [283, 0]
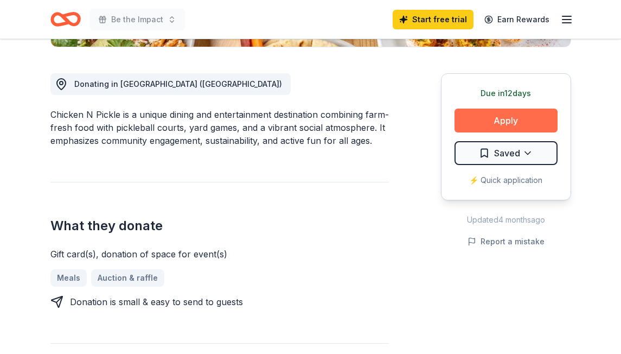
click at [493, 118] on button "Apply" at bounding box center [506, 121] width 103 height 24
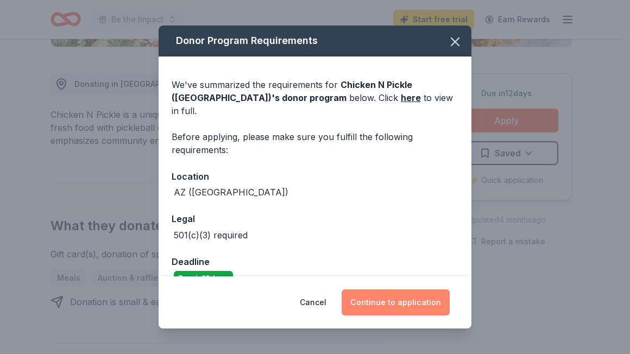
click at [387, 302] on button "Continue to application" at bounding box center [395, 302] width 108 height 26
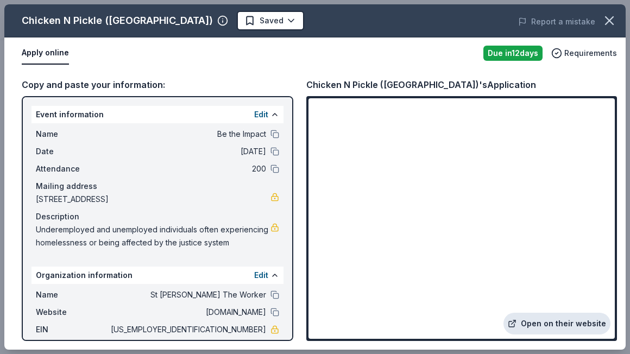
click at [536, 320] on link "Open on their website" at bounding box center [556, 324] width 107 height 22
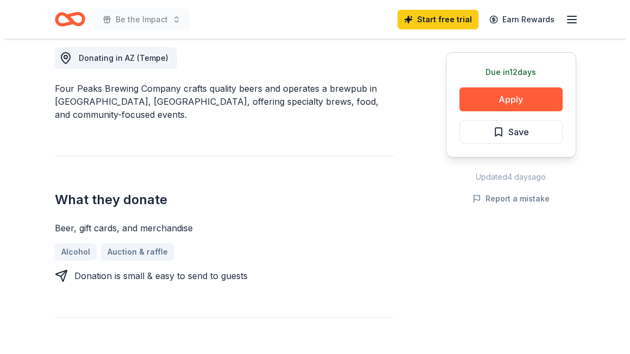
scroll to position [304, 0]
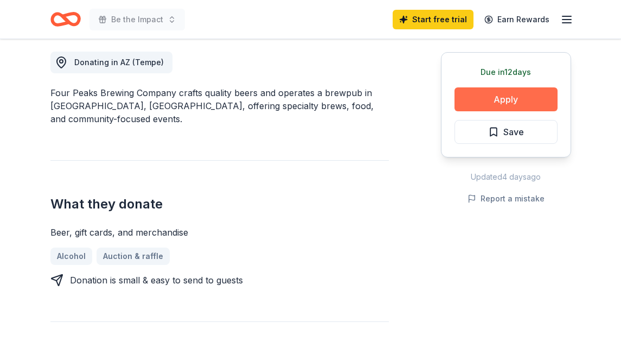
click at [512, 96] on button "Apply" at bounding box center [506, 99] width 103 height 24
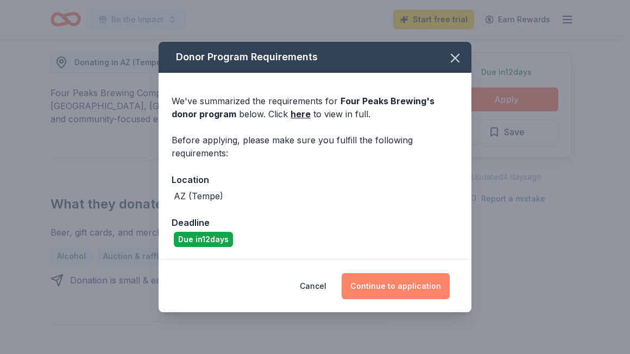
click at [383, 286] on button "Continue to application" at bounding box center [395, 286] width 108 height 26
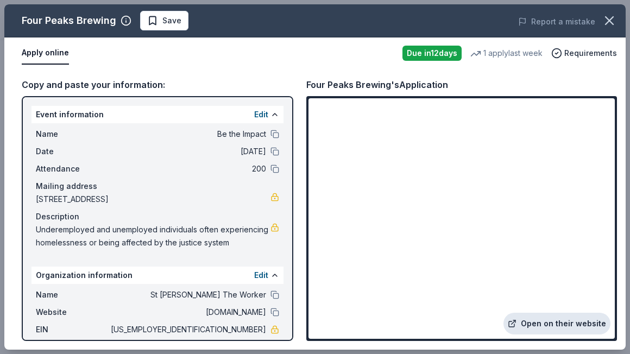
click at [551, 324] on link "Open on their website" at bounding box center [556, 324] width 107 height 22
